Goal: Task Accomplishment & Management: Use online tool/utility

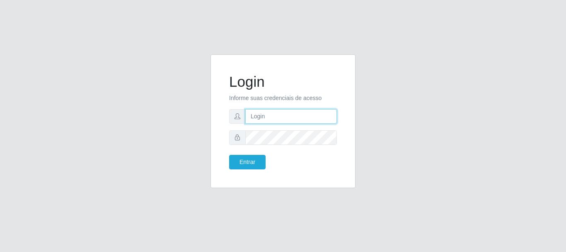
click at [258, 118] on input "text" at bounding box center [291, 116] width 92 height 15
type input "[EMAIL_ADDRESS][DOMAIN_NAME]"
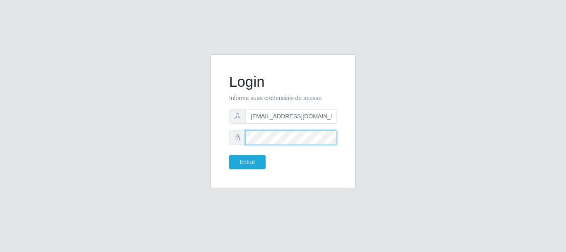
click at [229, 155] on button "Entrar" at bounding box center [247, 162] width 36 height 15
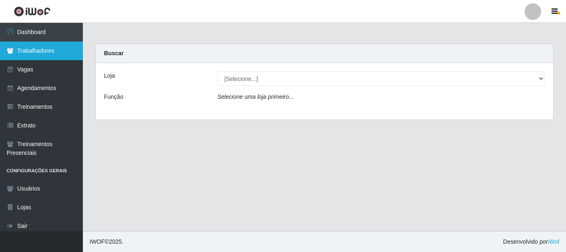
click at [51, 48] on link "Trabalhadores" at bounding box center [41, 50] width 83 height 19
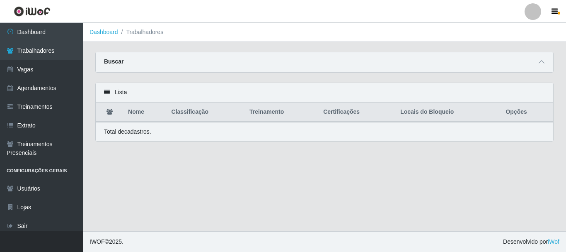
click at [158, 69] on div "Buscar" at bounding box center [325, 62] width 458 height 20
click at [536, 65] on div "Buscar" at bounding box center [325, 62] width 458 height 20
click at [543, 64] on icon at bounding box center [542, 62] width 6 height 6
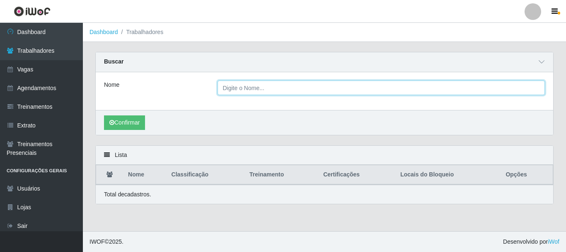
click at [247, 90] on input "Nome" at bounding box center [382, 87] width 328 height 15
type input "alderica"
click at [104, 115] on button "Confirmar" at bounding box center [124, 122] width 41 height 15
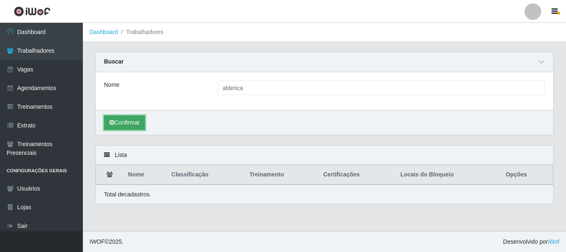
click at [145, 119] on button "Confirmar" at bounding box center [124, 122] width 41 height 15
click at [141, 123] on button "Confirmar" at bounding box center [124, 122] width 41 height 15
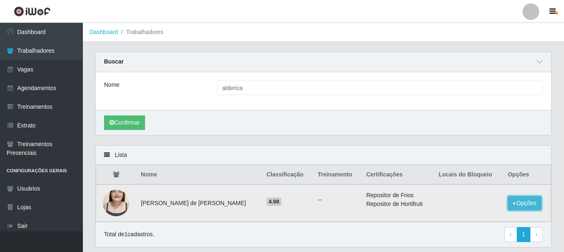
click at [515, 201] on button "Opções" at bounding box center [525, 203] width 34 height 15
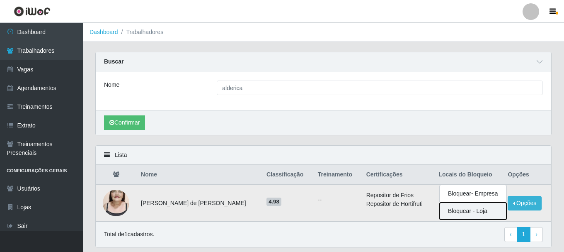
click at [468, 211] on button "Bloquear - Loja" at bounding box center [473, 210] width 67 height 17
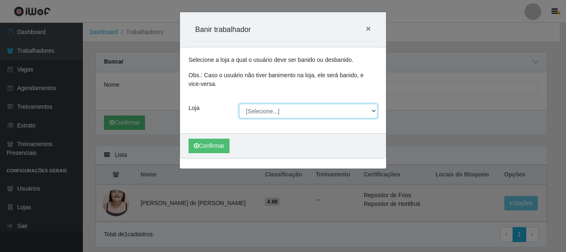
click at [256, 111] on select "[Selecione...] CasaTudo - Mangabeira Casatudo BR" at bounding box center [308, 111] width 139 height 15
select select "197"
click at [239, 104] on select "[Selecione...] CasaTudo - Mangabeira Casatudo BR" at bounding box center [308, 111] width 139 height 15
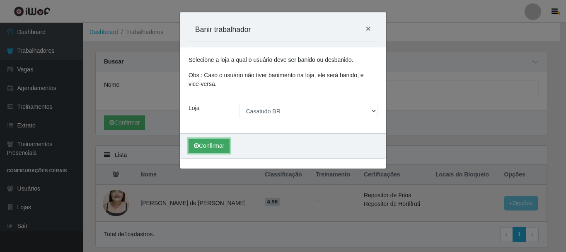
click at [221, 144] on button "Confirmar" at bounding box center [209, 145] width 41 height 15
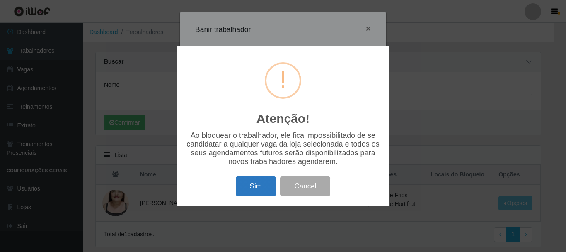
click at [253, 188] on button "Sim" at bounding box center [256, 185] width 40 height 19
